Goal: Transaction & Acquisition: Purchase product/service

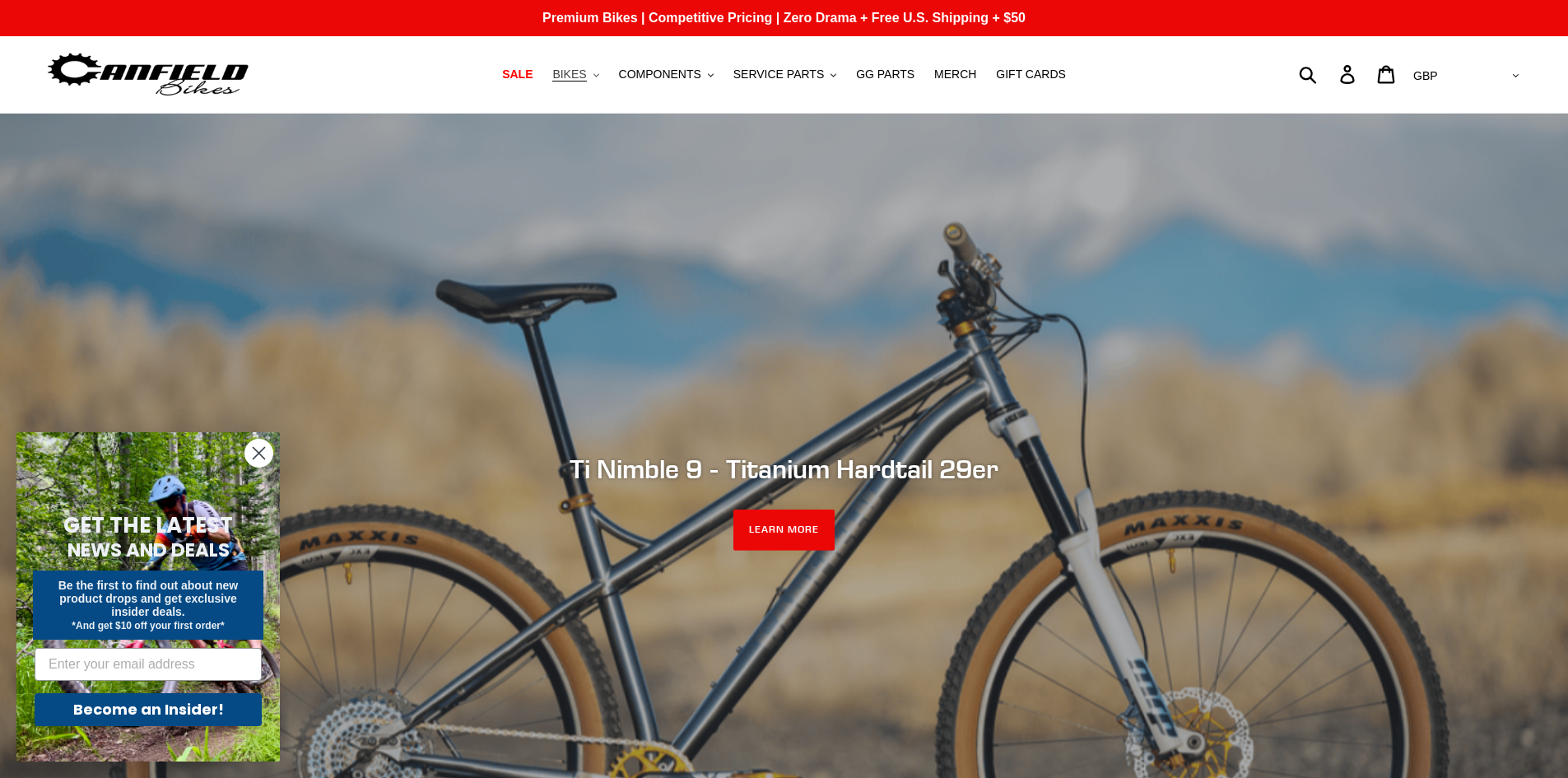
click at [603, 69] on button "BIKES .cls-1{fill:#231f20}" at bounding box center [575, 74] width 62 height 22
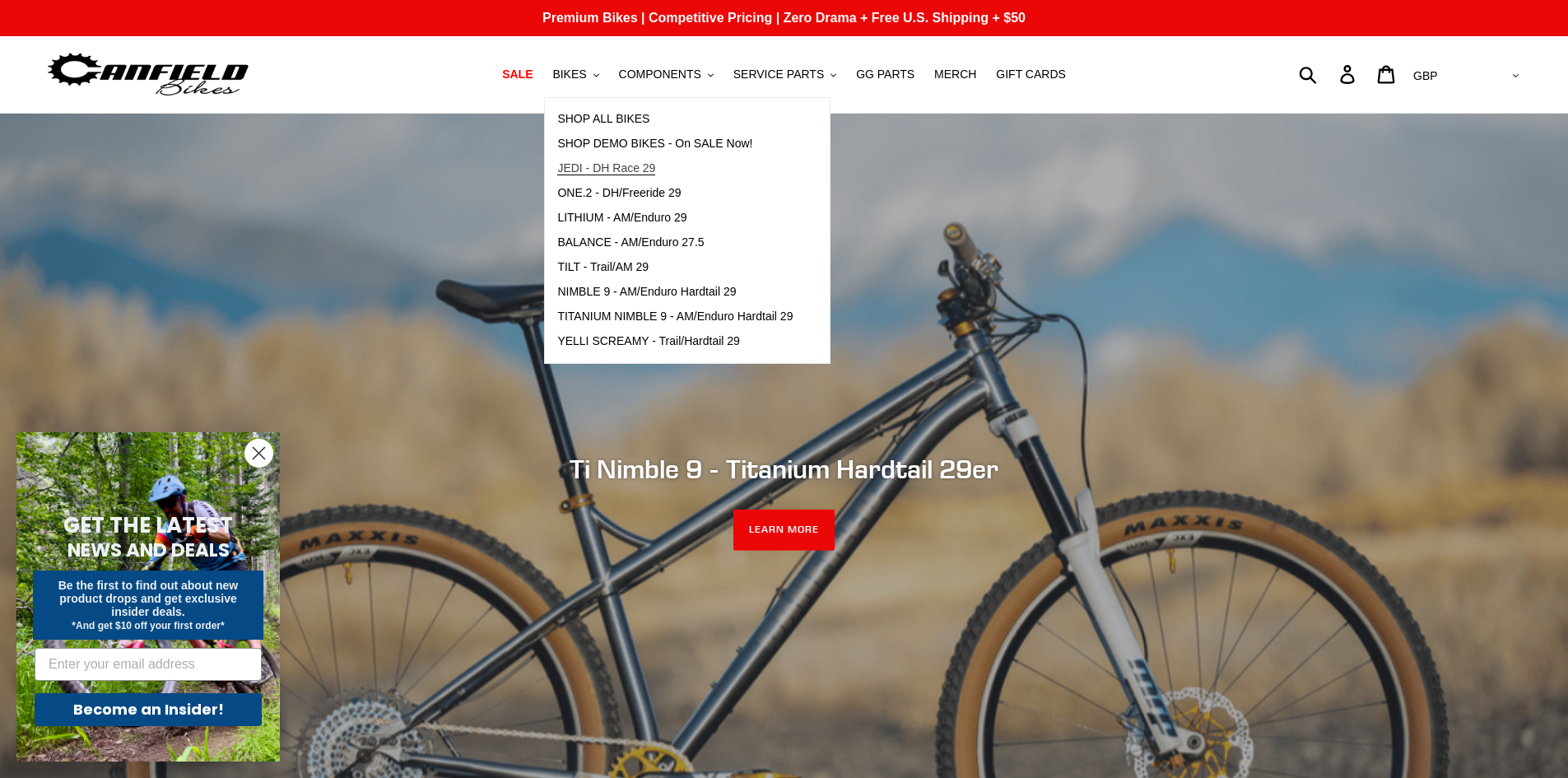
click at [636, 165] on span "JEDI - DH Race 29" at bounding box center [606, 168] width 98 height 14
